Goal: Task Accomplishment & Management: Use online tool/utility

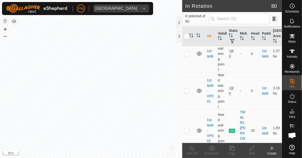
scroll to position [46, 0]
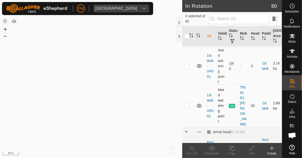
click at [190, 101] on td at bounding box center [188, 105] width 12 height 42
checkbox input "true"
click at [230, 149] on icon at bounding box center [231, 148] width 5 height 5
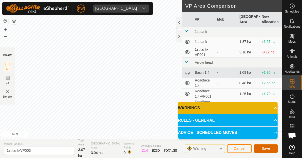
click at [267, 146] on span "Save" at bounding box center [266, 148] width 9 height 4
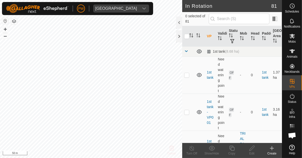
click at [294, 37] on icon at bounding box center [293, 36] width 6 height 5
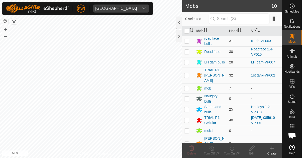
click at [187, 73] on p-checkbox at bounding box center [186, 75] width 5 height 4
checkbox input "true"
click at [232, 150] on icon at bounding box center [232, 148] width 6 height 6
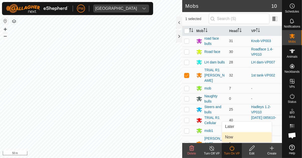
click at [233, 137] on link "Now" at bounding box center [247, 137] width 50 height 10
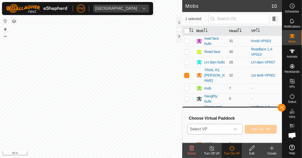
click at [237, 129] on icon "dropdown trigger" at bounding box center [235, 129] width 4 height 4
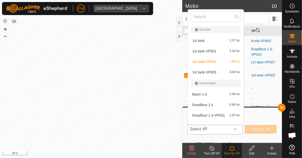
click at [221, 71] on div "1st tank-VP003 3.04 ha" at bounding box center [216, 72] width 50 height 6
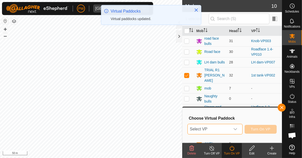
click at [264, 130] on span "Turn On VP" at bounding box center [261, 129] width 20 height 4
click at [236, 126] on div "dropdown trigger" at bounding box center [235, 129] width 10 height 10
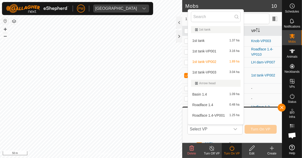
click at [226, 70] on div "1st tank-VP003 3.04 ha" at bounding box center [216, 72] width 50 height 6
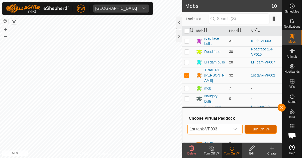
click at [264, 129] on span "Turn On VP" at bounding box center [261, 129] width 20 height 4
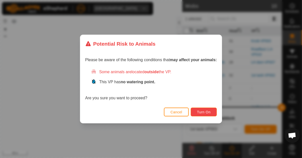
click at [207, 114] on span "Turn On" at bounding box center [204, 112] width 14 height 4
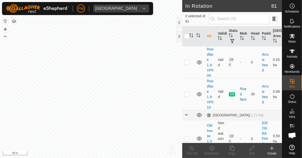
scroll to position [482, 0]
click at [191, 83] on td at bounding box center [188, 94] width 12 height 32
checkbox input "true"
click at [233, 148] on icon at bounding box center [232, 148] width 6 height 6
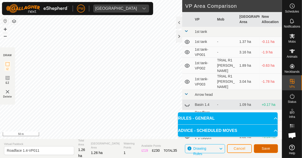
click at [265, 147] on span "Save" at bounding box center [266, 148] width 9 height 4
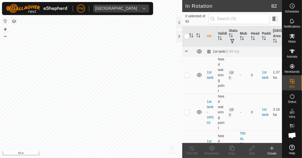
click at [293, 39] on es-mob-svg-icon at bounding box center [292, 36] width 9 height 8
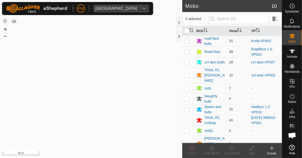
click at [186, 52] on p-checkbox at bounding box center [186, 52] width 5 height 4
checkbox input "true"
click at [231, 149] on icon at bounding box center [232, 148] width 6 height 6
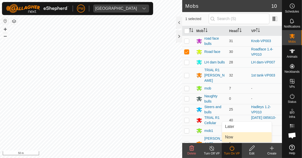
click at [239, 137] on link "Now" at bounding box center [247, 137] width 50 height 10
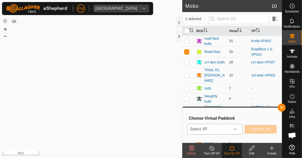
click at [239, 128] on div "dropdown trigger" at bounding box center [235, 129] width 10 height 10
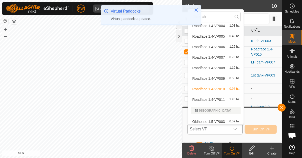
scroll to position [126, 0]
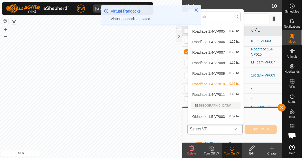
click at [221, 95] on span "Roadface 1.4-VP011" at bounding box center [208, 95] width 33 height 4
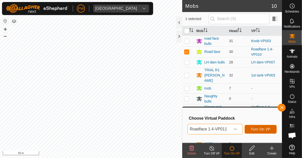
click at [264, 129] on span "Turn On VP" at bounding box center [261, 129] width 20 height 4
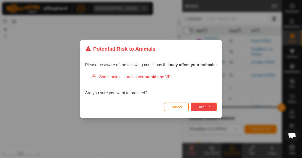
click at [201, 106] on span "Turn On" at bounding box center [204, 107] width 14 height 4
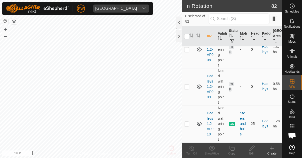
scroll to position [1059, 0]
click at [187, 121] on p-checkbox at bounding box center [186, 123] width 5 height 4
checkbox input "true"
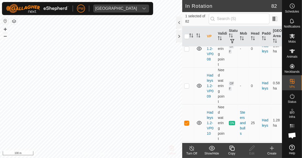
click at [231, 152] on div "Copy" at bounding box center [232, 153] width 20 height 5
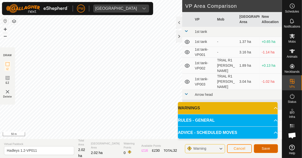
click at [263, 148] on span "Save" at bounding box center [266, 148] width 9 height 4
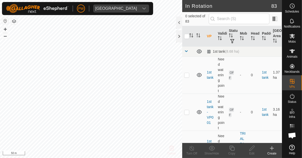
click at [293, 38] on icon at bounding box center [292, 36] width 6 height 6
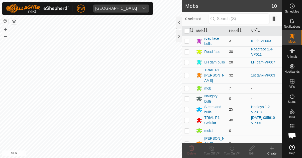
click at [189, 107] on p-checkbox at bounding box center [186, 109] width 5 height 4
checkbox input "true"
click at [232, 150] on icon at bounding box center [232, 148] width 5 height 5
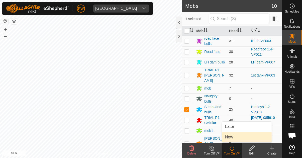
click at [238, 135] on link "Now" at bounding box center [247, 137] width 50 height 10
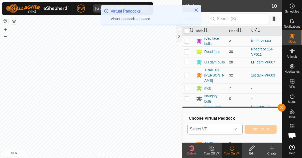
click at [238, 128] on div "dropdown trigger" at bounding box center [235, 129] width 10 height 10
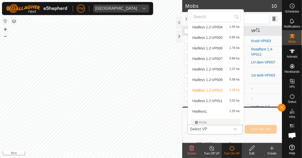
scroll to position [315, 0]
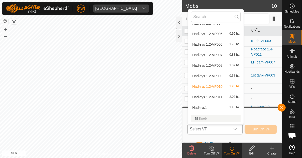
click at [213, 98] on span "Hadleys 1.2-VP011" at bounding box center [207, 97] width 30 height 4
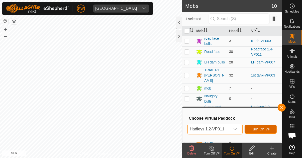
click at [261, 128] on span "Turn On VP" at bounding box center [261, 129] width 20 height 4
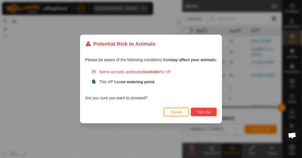
click at [207, 111] on span "Turn On" at bounding box center [204, 112] width 14 height 4
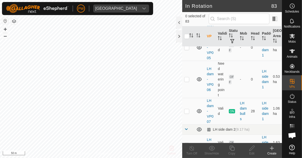
scroll to position [1499, 0]
click at [191, 99] on td at bounding box center [188, 111] width 12 height 27
checkbox input "true"
click at [230, 151] on icon at bounding box center [232, 148] width 6 height 6
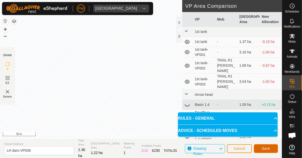
click at [266, 148] on span "Save" at bounding box center [266, 148] width 9 height 4
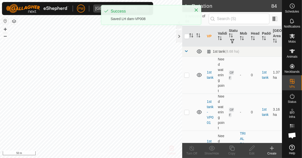
click at [293, 37] on icon at bounding box center [293, 36] width 6 height 5
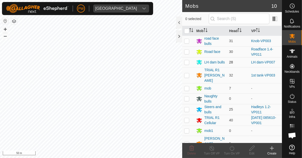
click at [186, 63] on p-checkbox at bounding box center [186, 62] width 5 height 4
checkbox input "true"
click at [233, 150] on icon at bounding box center [232, 148] width 5 height 5
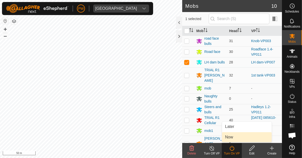
click at [237, 136] on link "Now" at bounding box center [247, 137] width 50 height 10
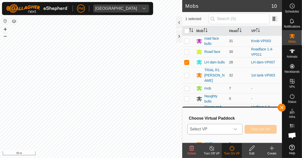
click at [237, 129] on icon "dropdown trigger" at bounding box center [235, 129] width 4 height 4
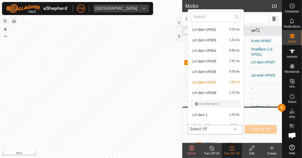
scroll to position [502, 0]
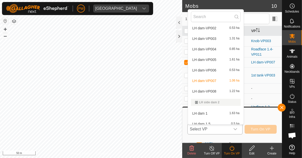
click at [218, 91] on div "LH dam-VP008 1.22 ha" at bounding box center [216, 91] width 50 height 6
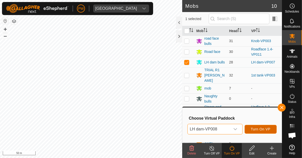
click at [264, 128] on span "Turn On VP" at bounding box center [261, 129] width 20 height 4
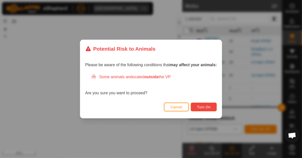
click at [207, 107] on span "Turn On" at bounding box center [204, 107] width 14 height 4
